Goal: Download file/media

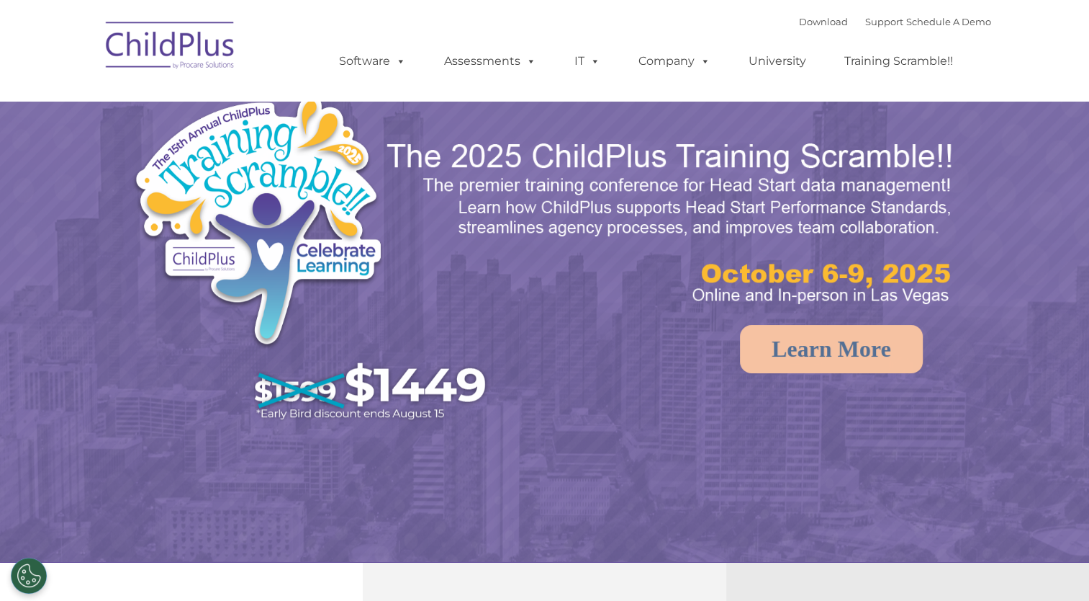
select select "MEDIUM"
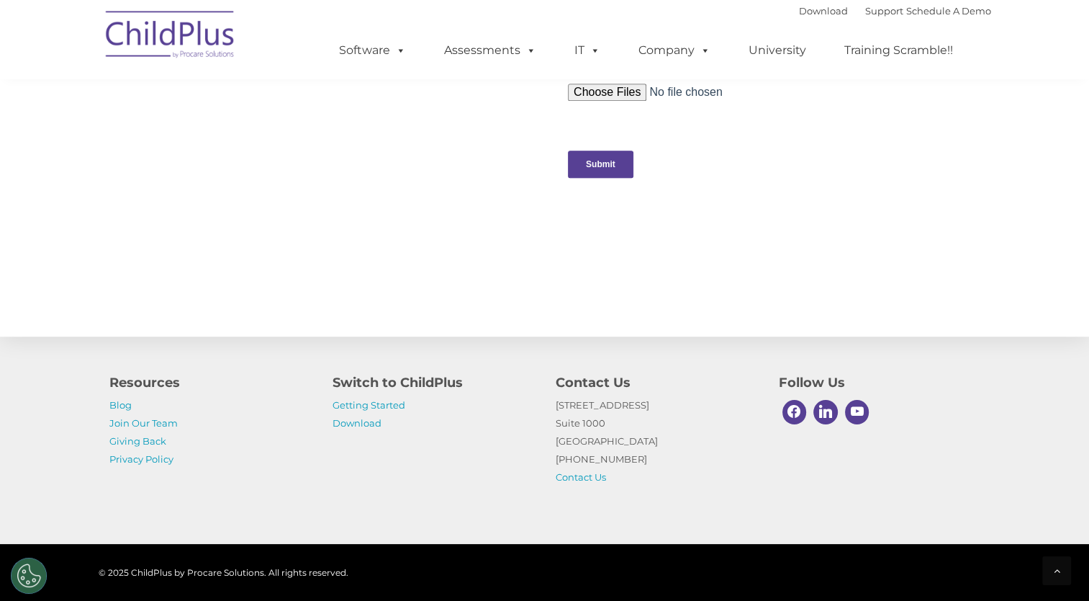
scroll to position [1541, 0]
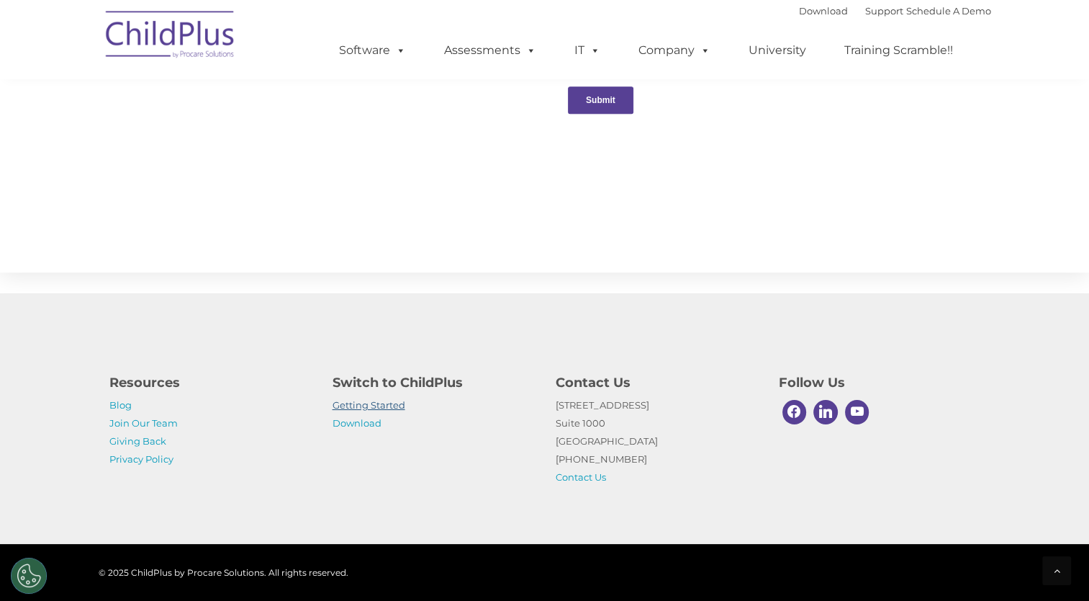
click at [382, 405] on link "Getting Started" at bounding box center [369, 405] width 73 height 12
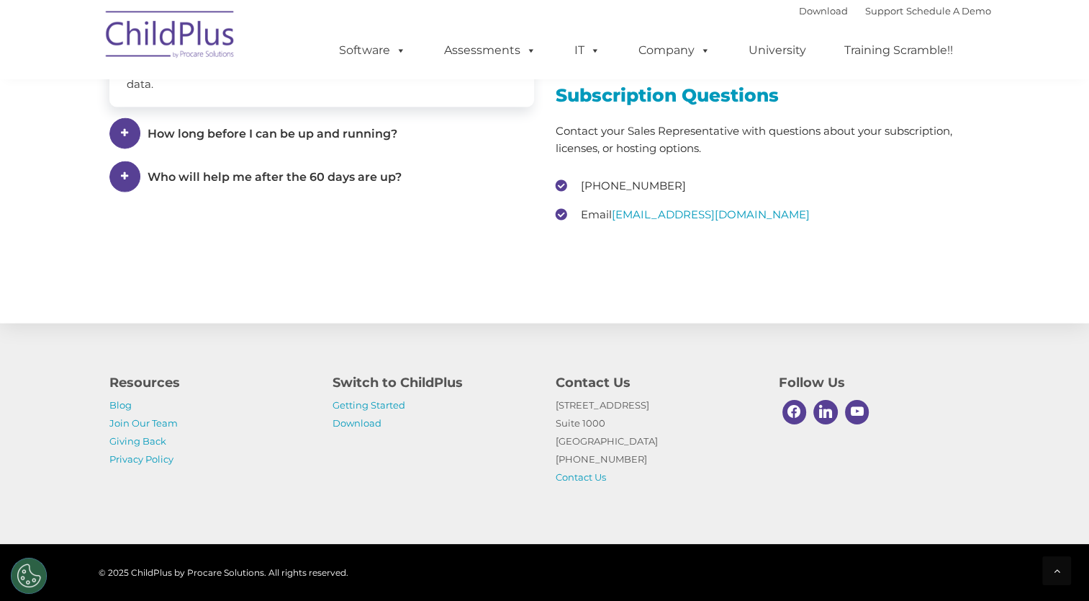
scroll to position [2196, 0]
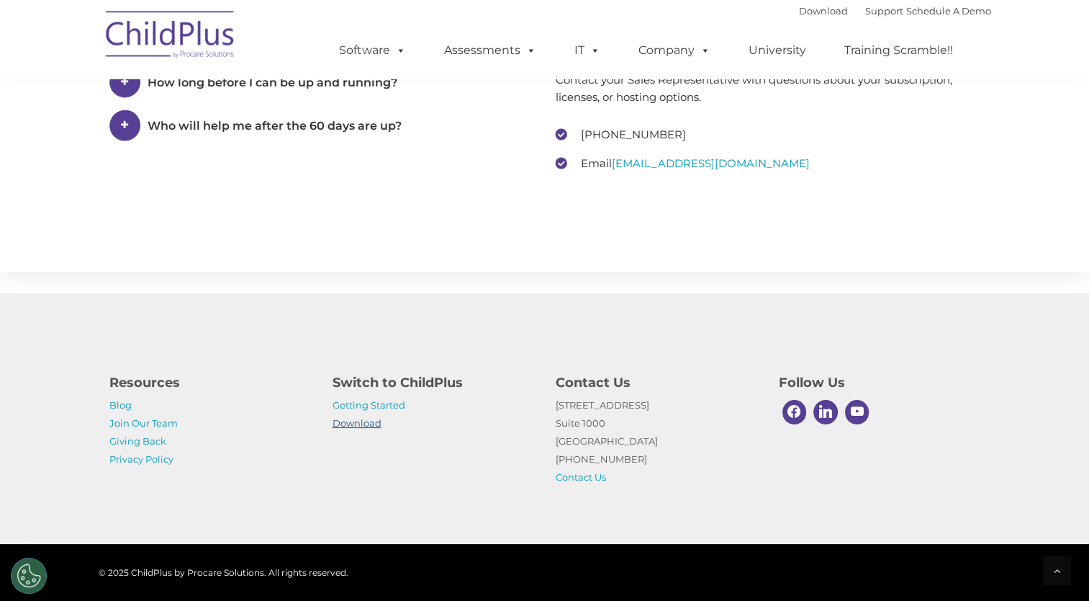
click at [372, 421] on link "Download" at bounding box center [357, 423] width 49 height 12
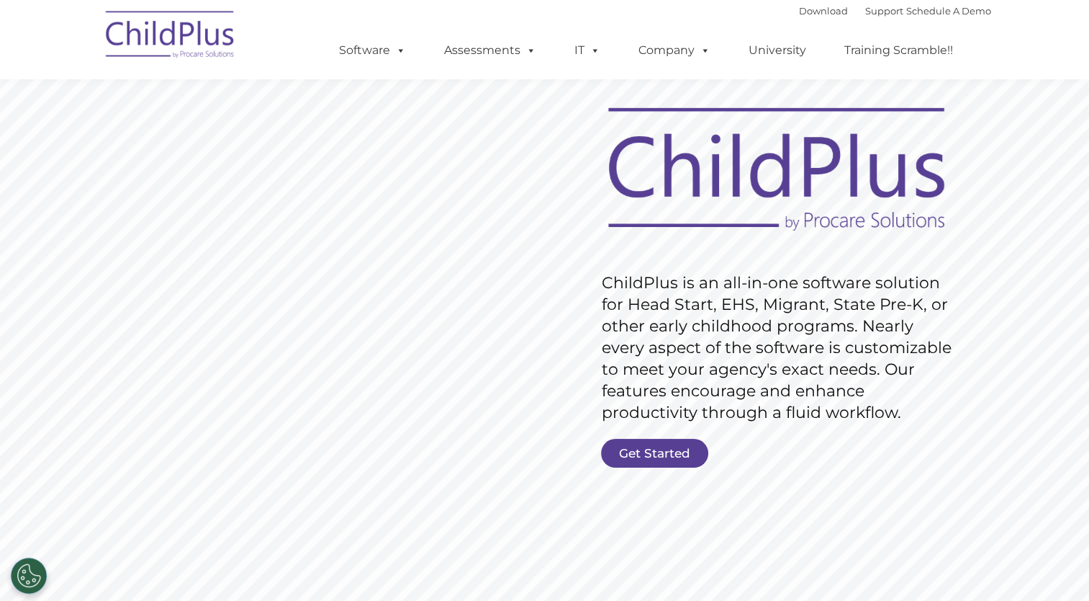
scroll to position [46, 0]
click at [628, 447] on link "Get Started" at bounding box center [654, 453] width 107 height 29
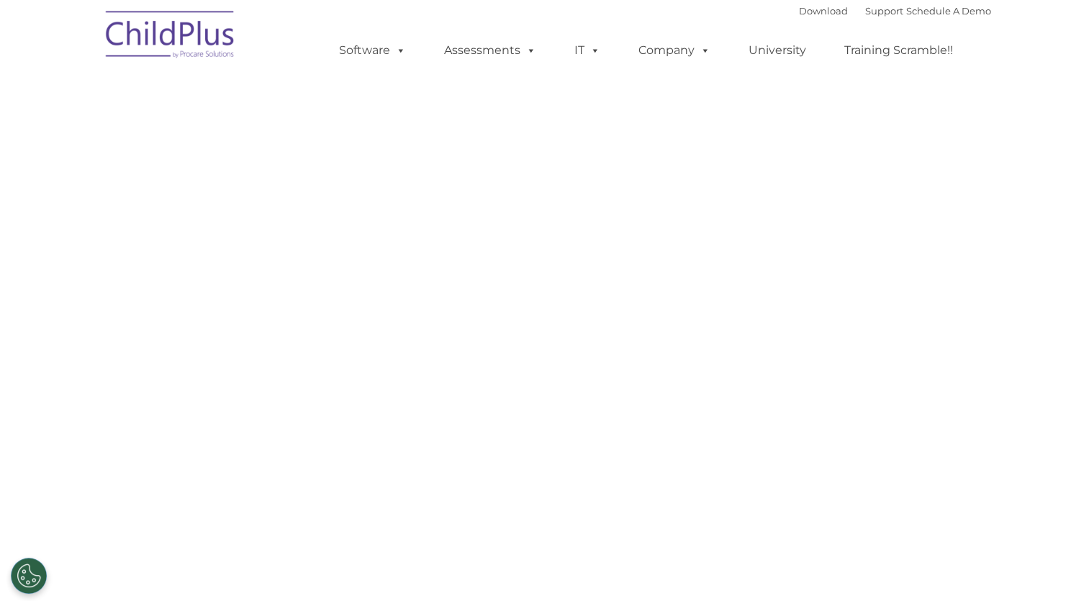
select select "MEDIUM"
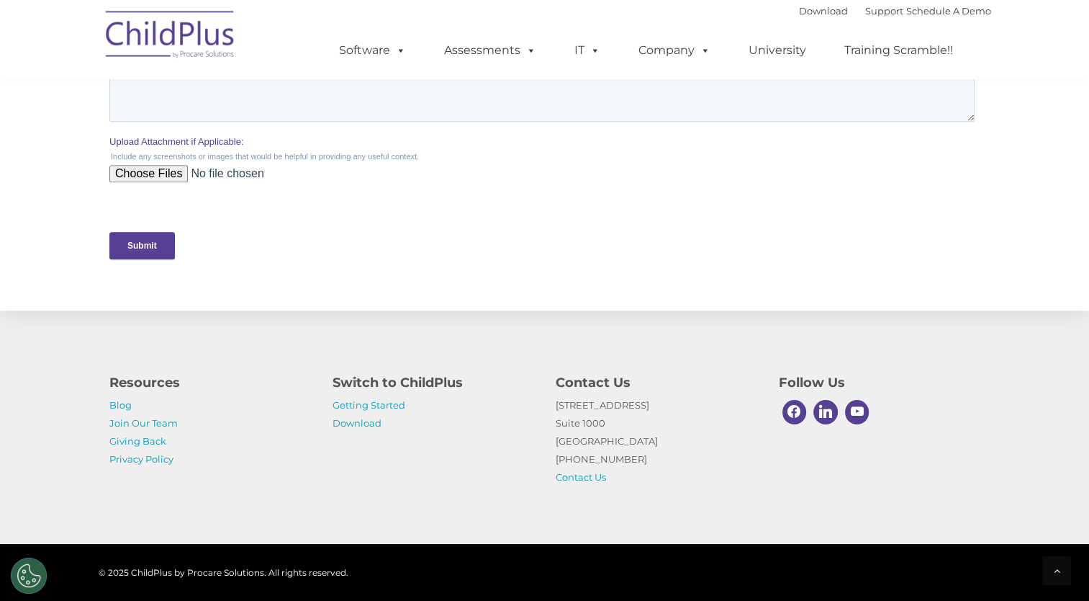
scroll to position [668, 0]
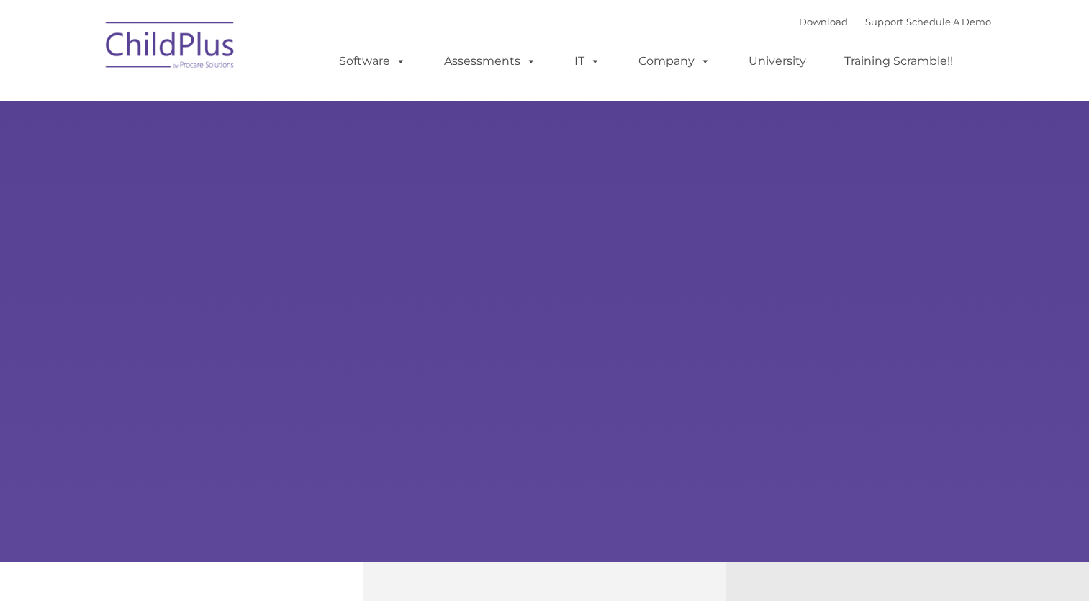
type input ""
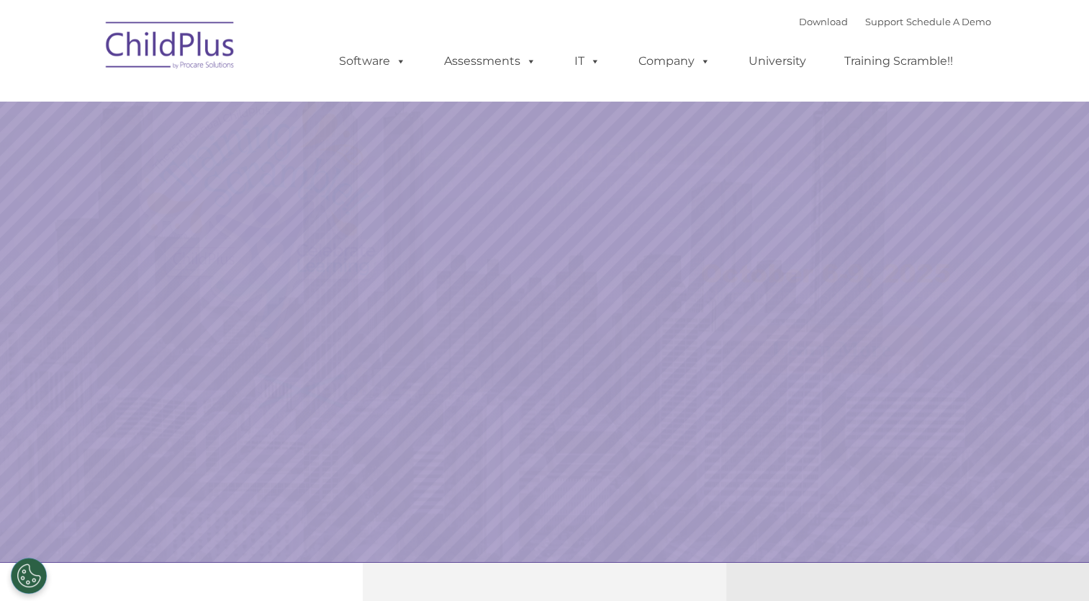
select select "MEDIUM"
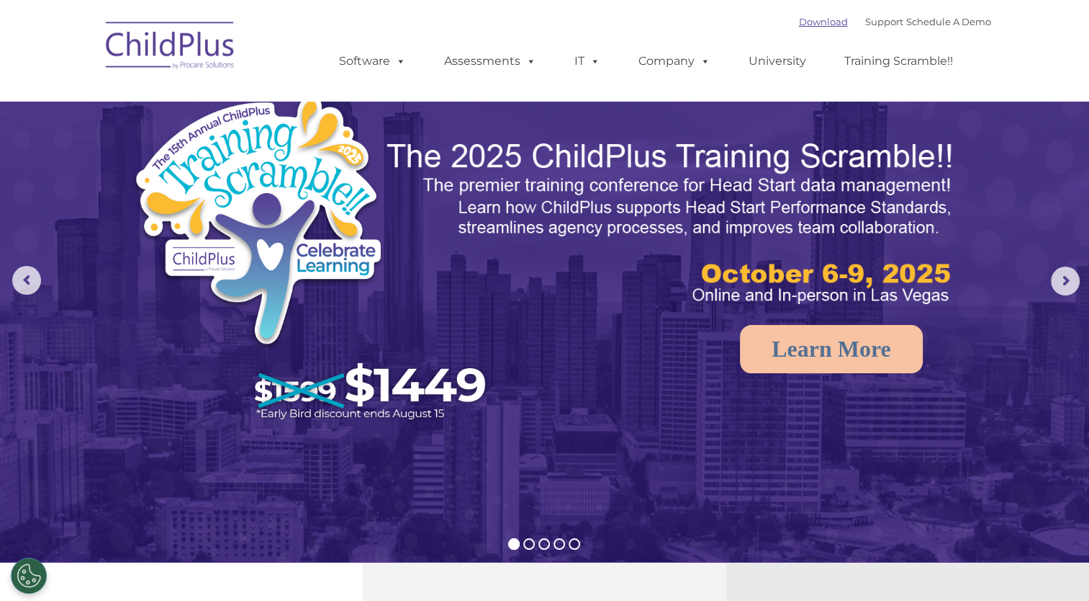
click at [820, 23] on link "Download" at bounding box center [823, 22] width 49 height 12
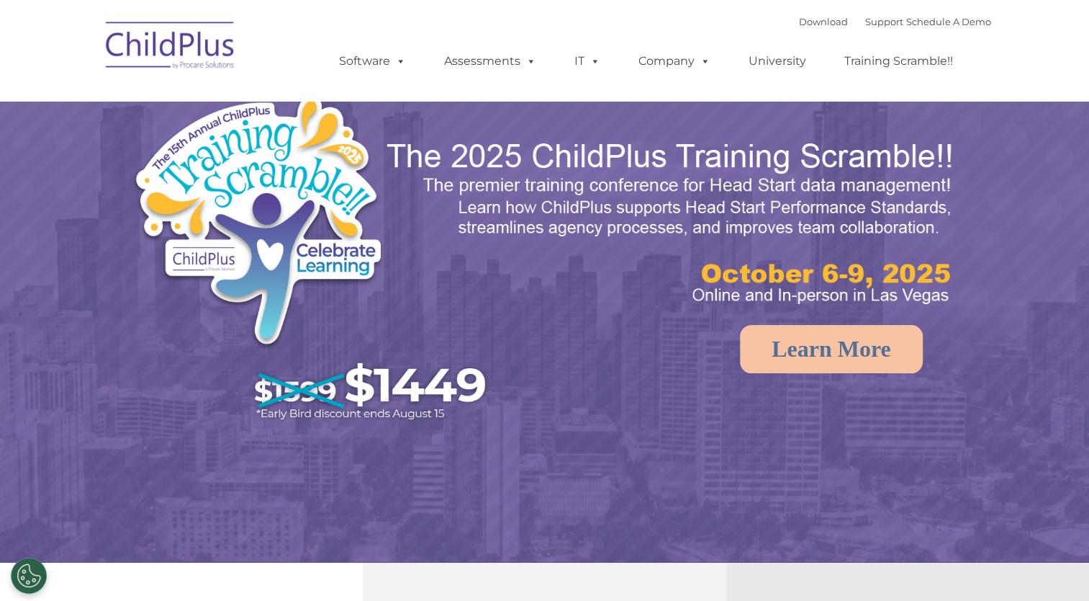
select select "MEDIUM"
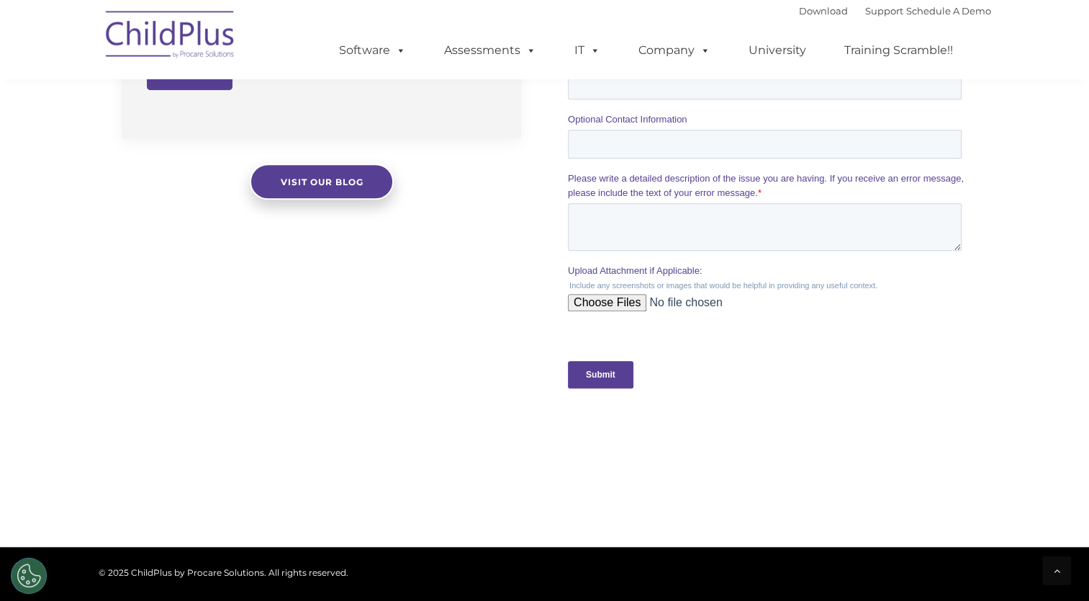
scroll to position [1541, 0]
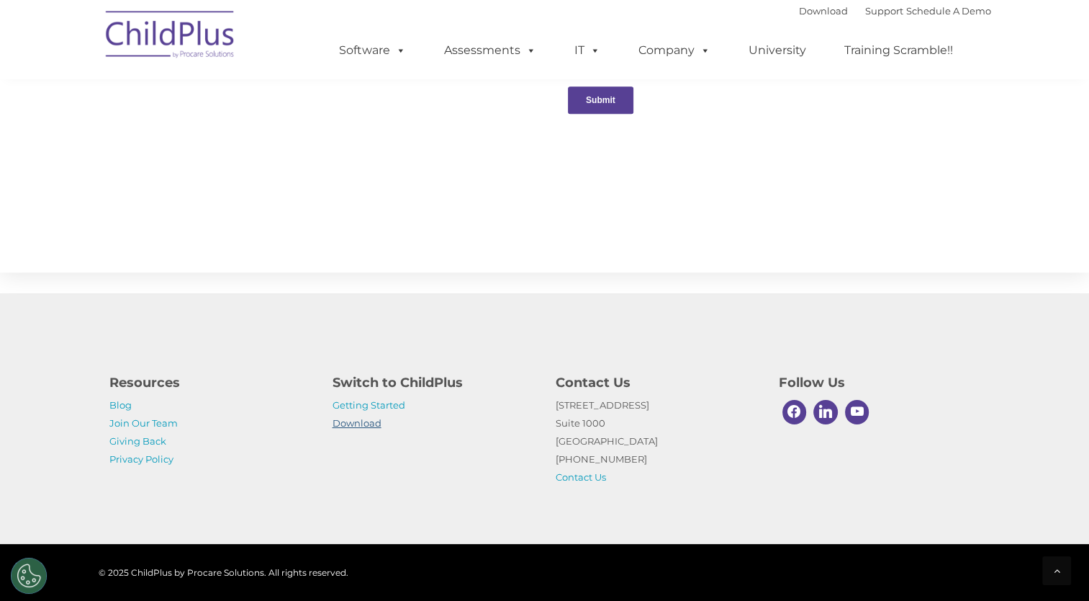
click at [349, 425] on link "Download" at bounding box center [357, 423] width 49 height 12
